Goal: Find specific page/section: Find specific page/section

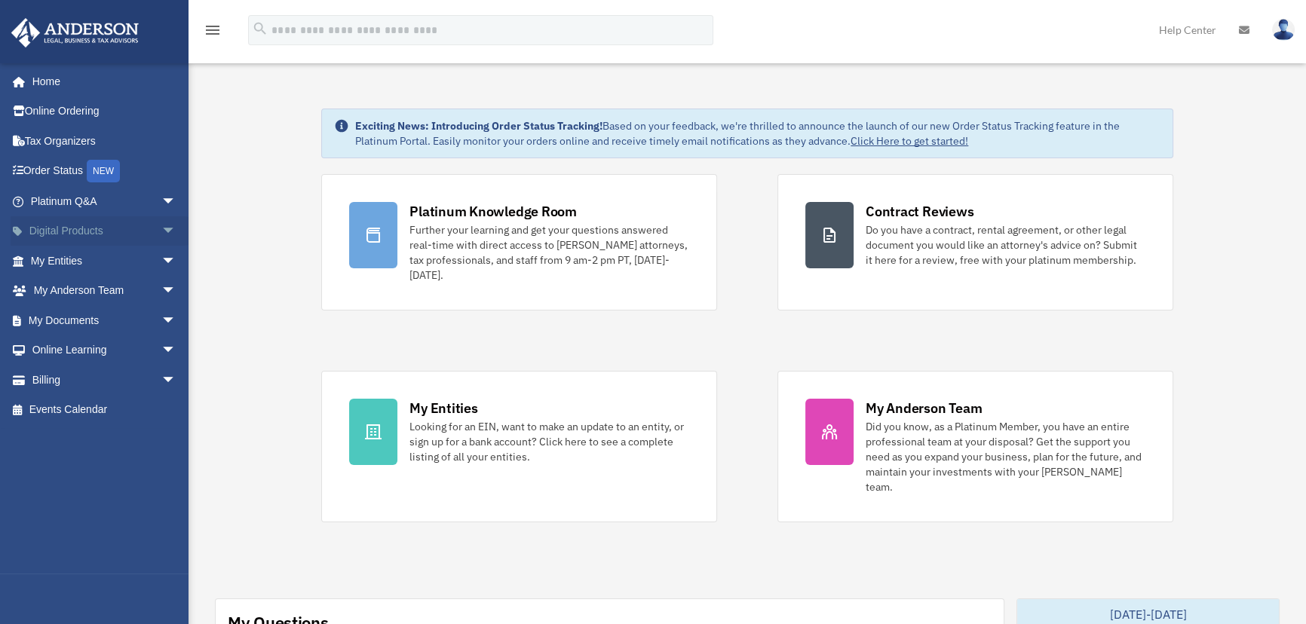
click at [161, 227] on span "arrow_drop_down" at bounding box center [176, 231] width 30 height 31
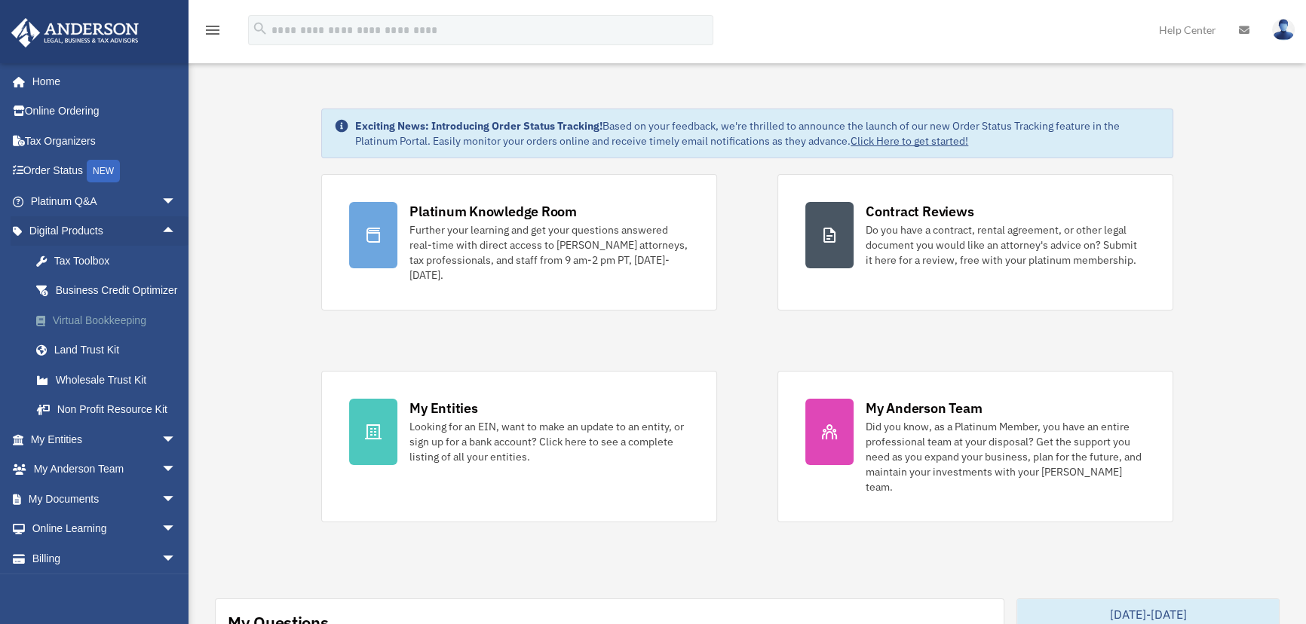
click at [107, 330] on div "Virtual Bookkeeping" at bounding box center [116, 320] width 127 height 19
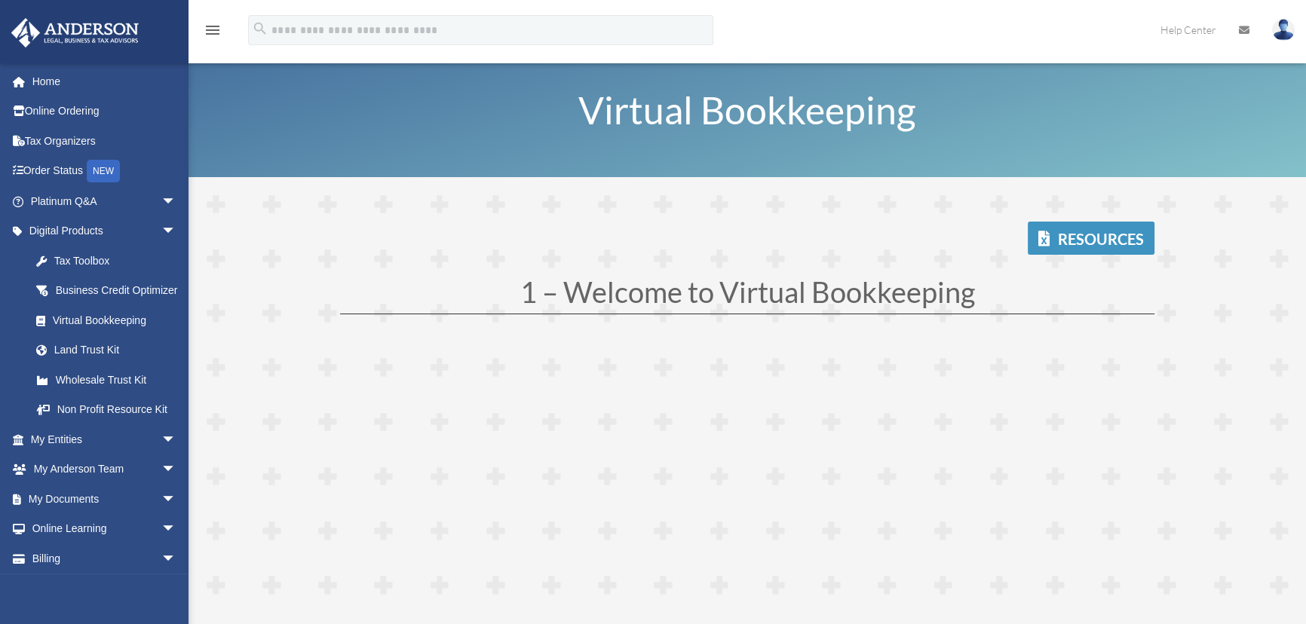
click at [1077, 233] on link "Resources" at bounding box center [1091, 238] width 127 height 33
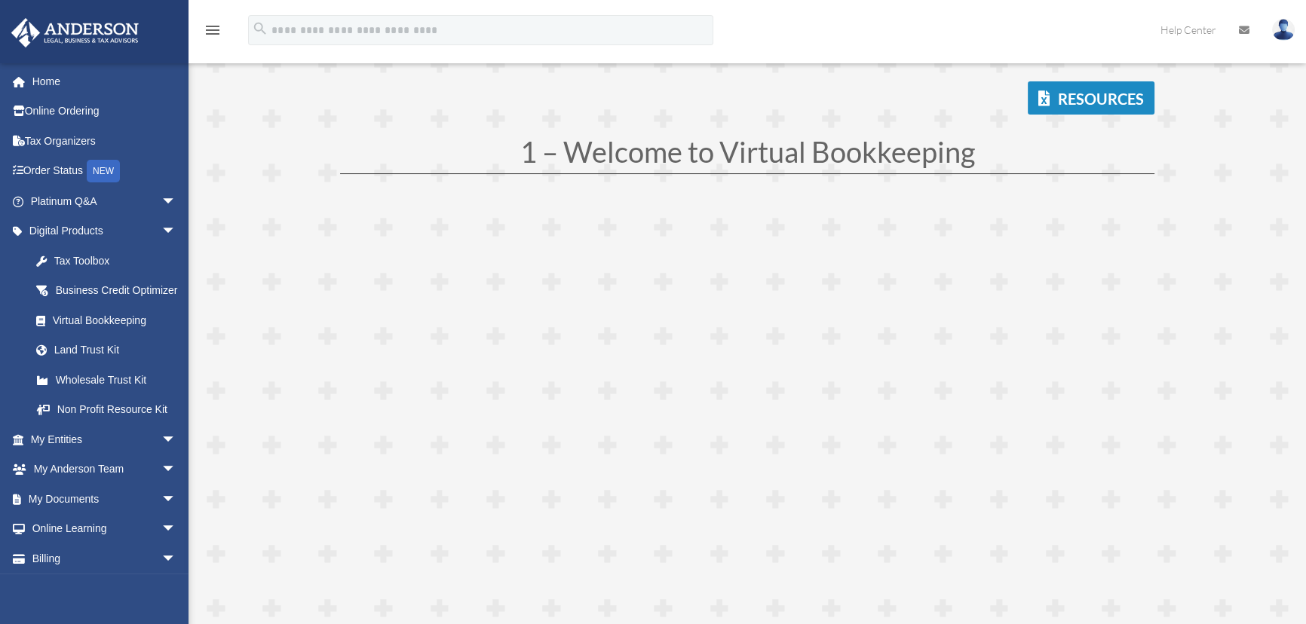
scroll to position [483, 0]
